Goal: Task Accomplishment & Management: Use online tool/utility

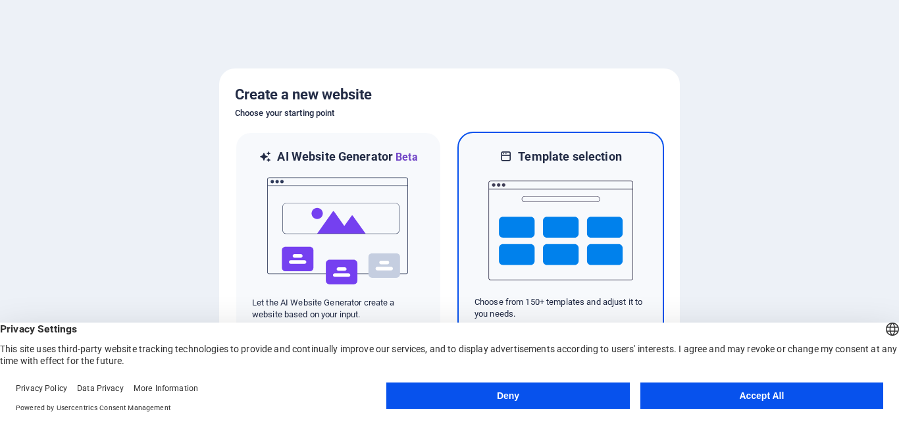
click at [554, 230] on img at bounding box center [561, 231] width 145 height 132
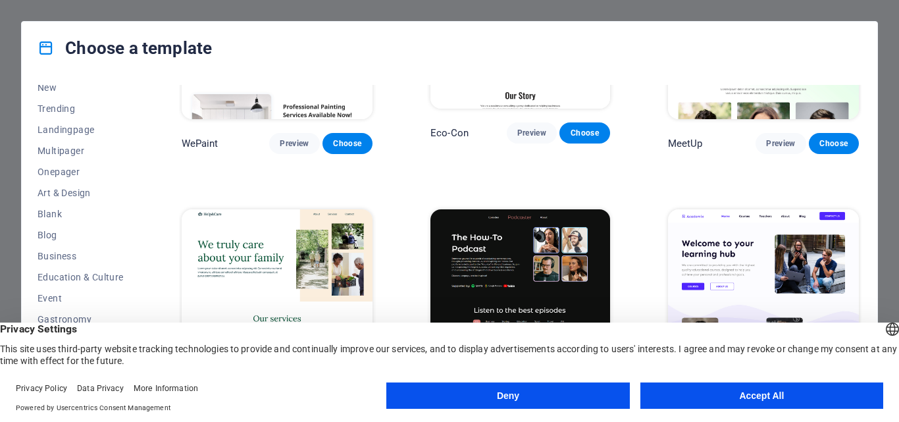
scroll to position [51, 0]
click at [63, 253] on span "Business" at bounding box center [81, 255] width 86 height 11
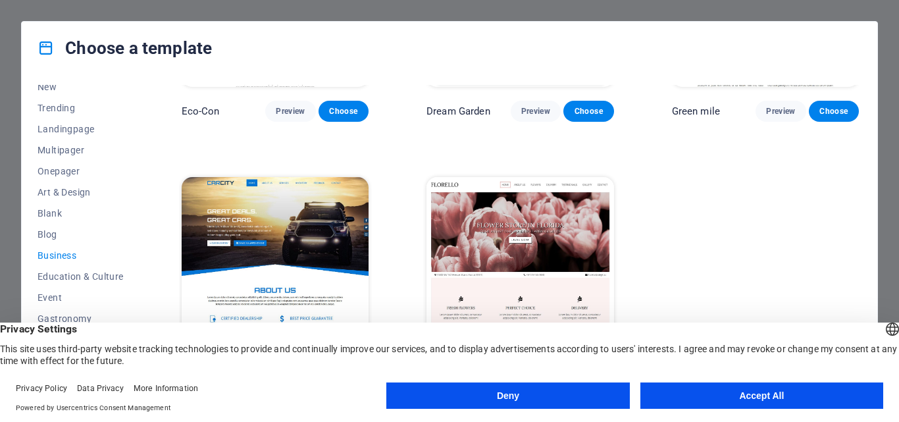
scroll to position [160, 0]
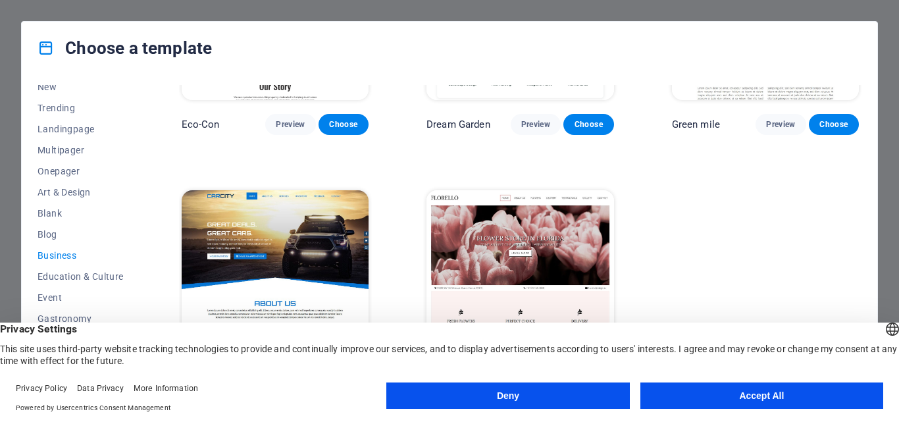
drag, startPoint x: 138, startPoint y: 224, endPoint x: 141, endPoint y: 258, distance: 34.3
click at [140, 258] on div "All Templates My Templates New Trending Landingpage Multipager Onepager Art & D…" at bounding box center [89, 235] width 102 height 300
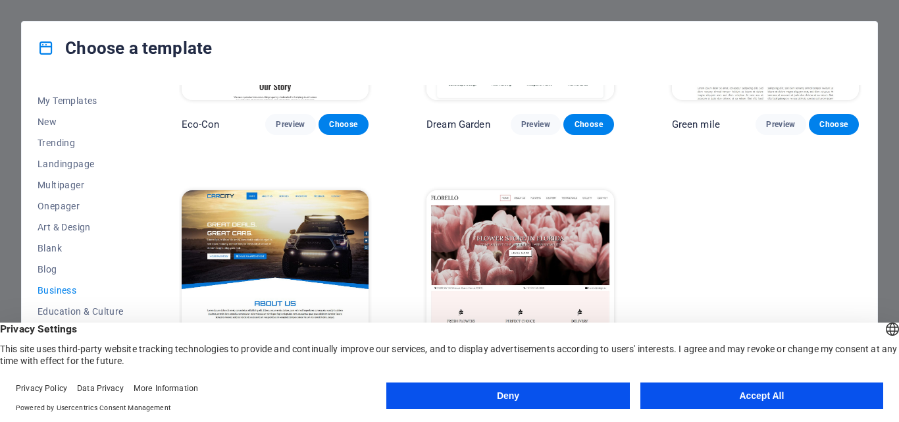
scroll to position [0, 0]
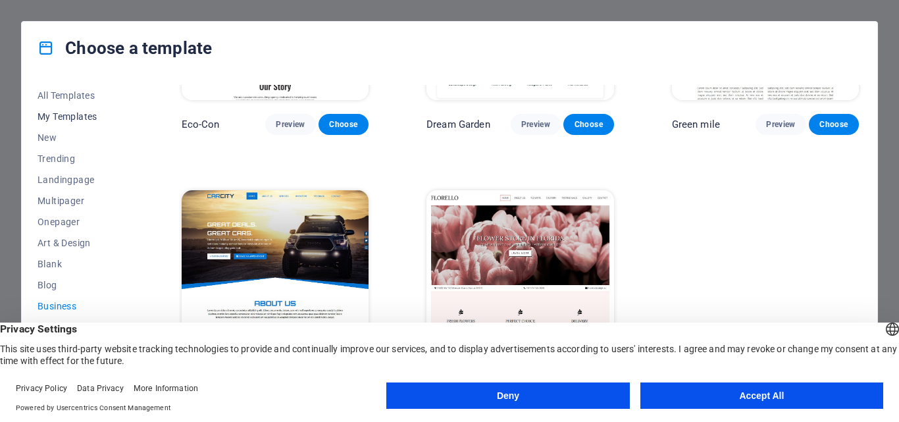
click at [86, 116] on span "My Templates" at bounding box center [81, 116] width 86 height 11
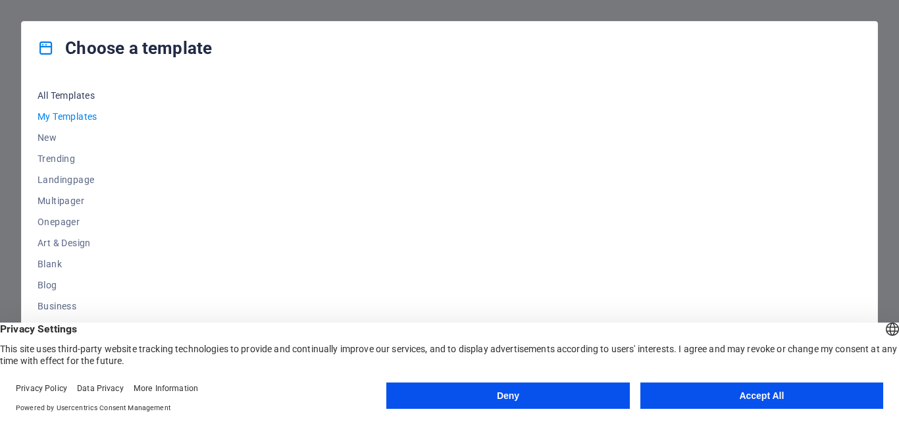
click at [82, 91] on span "All Templates" at bounding box center [81, 95] width 86 height 11
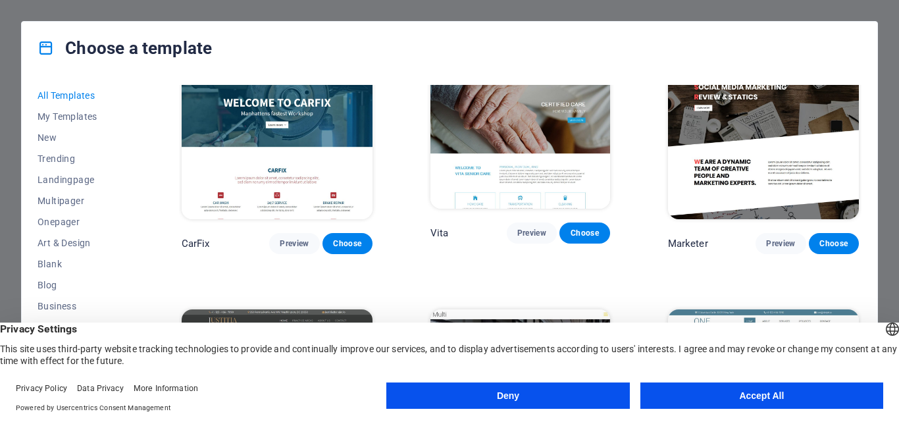
scroll to position [10732, 0]
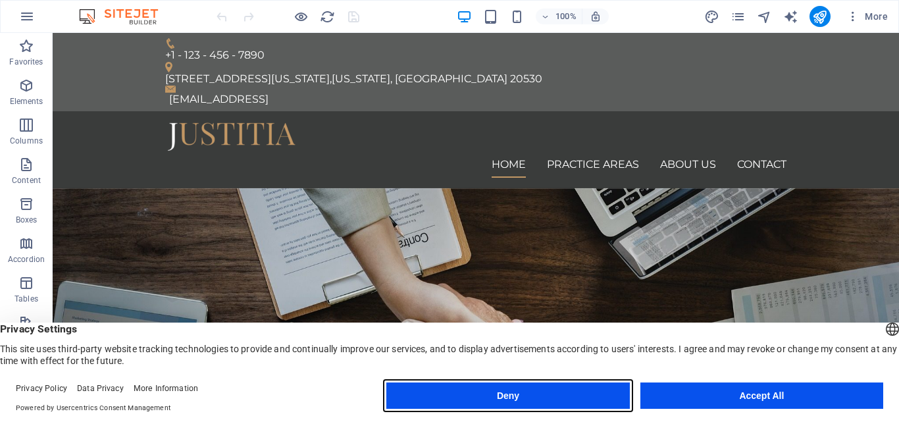
click at [594, 393] on button "Deny" at bounding box center [507, 396] width 243 height 26
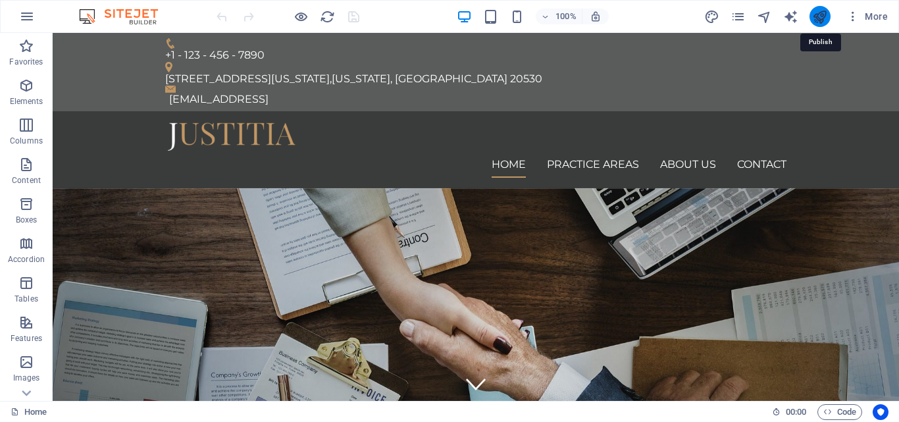
click at [825, 16] on icon "publish" at bounding box center [819, 16] width 15 height 15
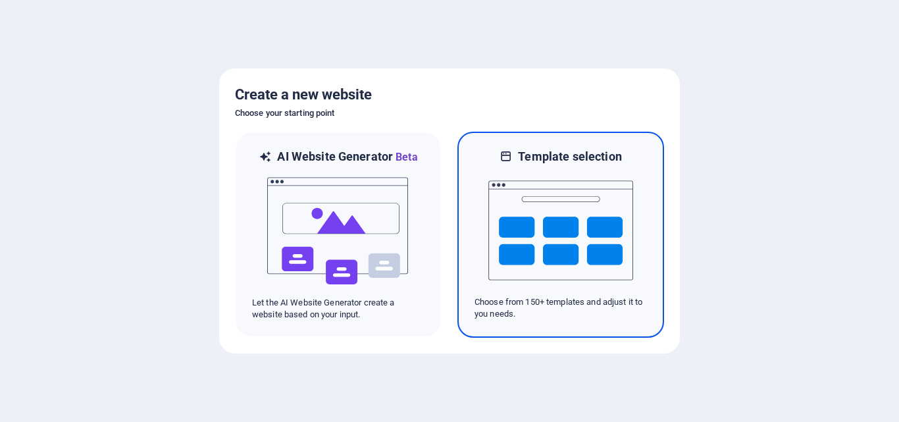
click at [533, 237] on img at bounding box center [561, 231] width 145 height 132
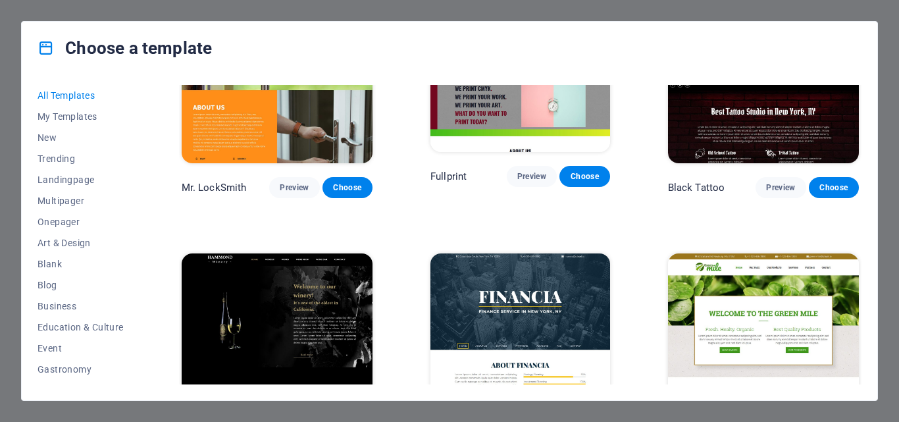
scroll to position [7572, 0]
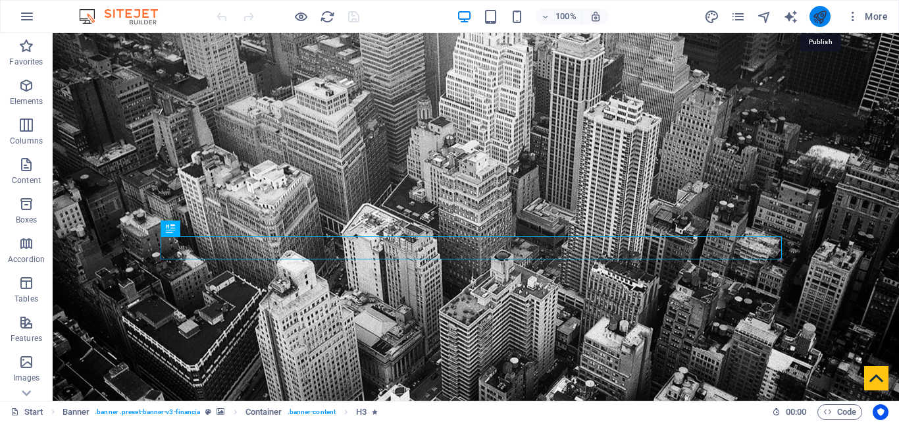
click at [820, 13] on icon "publish" at bounding box center [819, 16] width 15 height 15
